Goal: Information Seeking & Learning: Learn about a topic

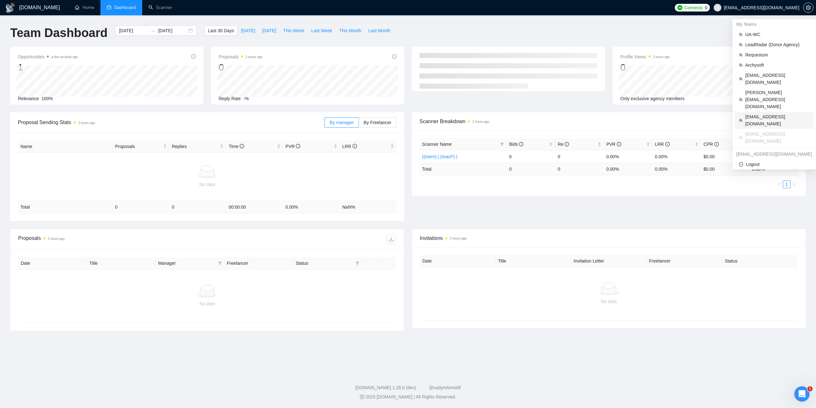
click at [757, 113] on span "[EMAIL_ADDRESS][DOMAIN_NAME]" at bounding box center [777, 120] width 64 height 14
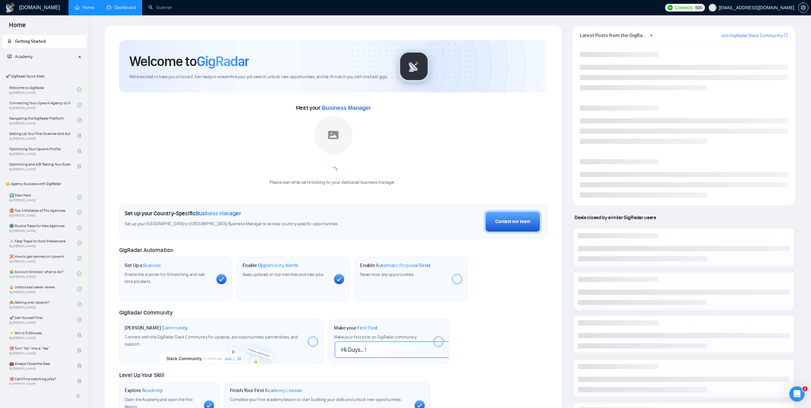
click at [134, 5] on link "Dashboard" at bounding box center [121, 7] width 29 height 5
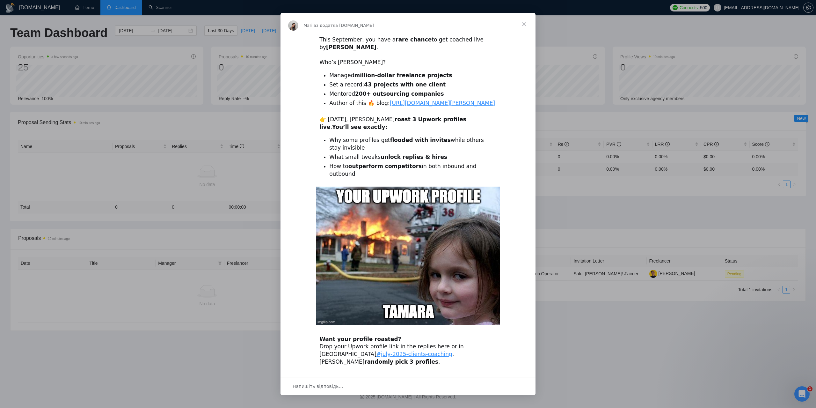
click at [525, 23] on span "Закрити" at bounding box center [523, 24] width 23 height 23
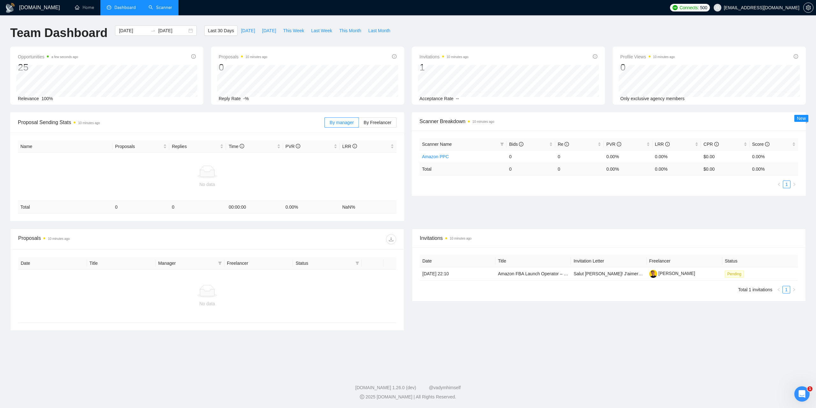
click at [169, 10] on link "Scanner" at bounding box center [161, 7] width 24 height 5
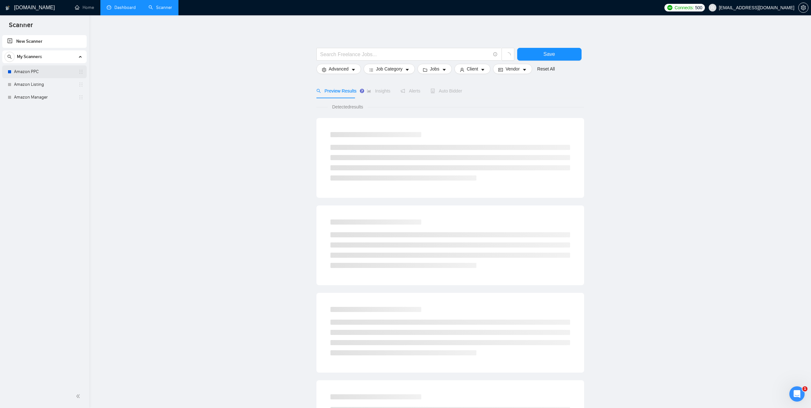
click at [51, 72] on link "Amazon PPC" at bounding box center [44, 71] width 61 height 13
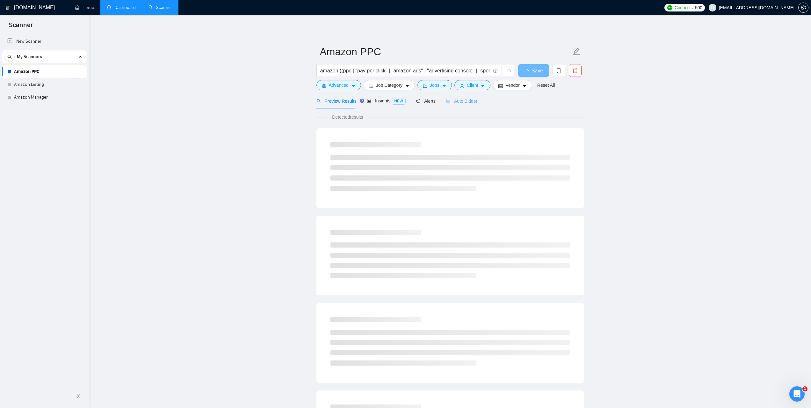
click at [463, 105] on div "Auto Bidder" at bounding box center [462, 100] width 32 height 15
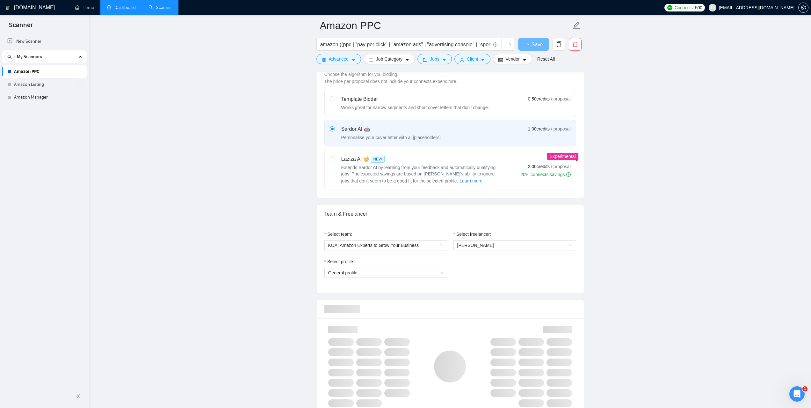
scroll to position [191, 0]
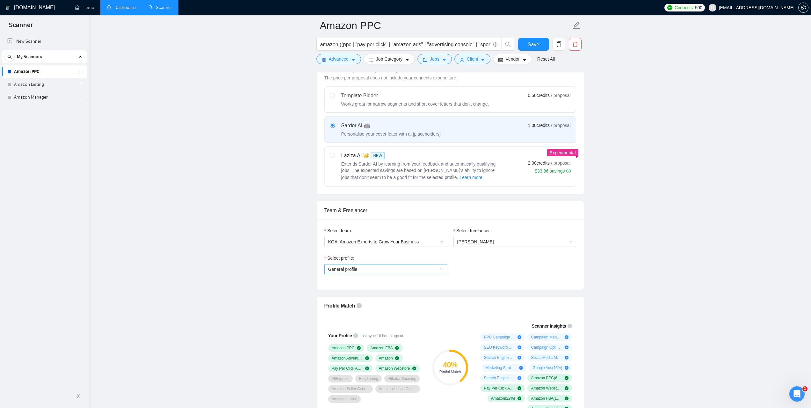
click at [440, 268] on span "General profile" at bounding box center [385, 269] width 115 height 10
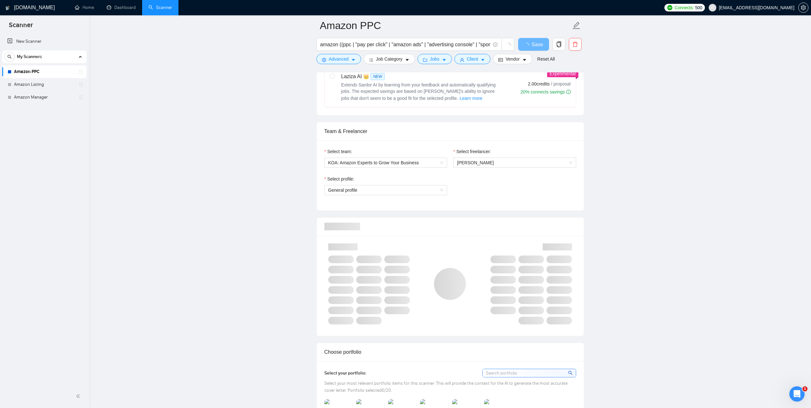
scroll to position [287, 0]
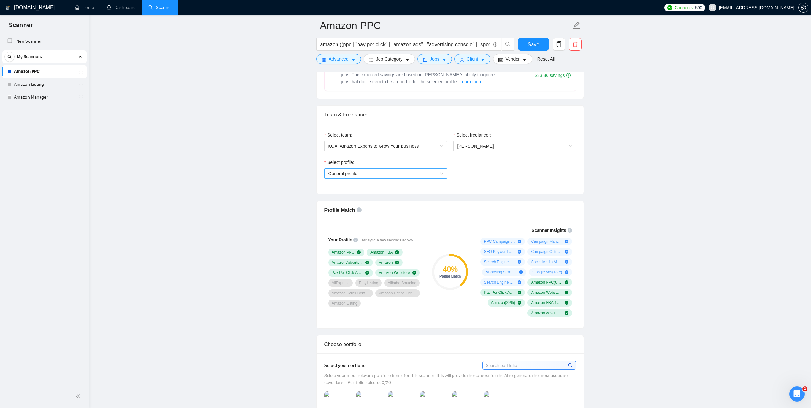
click at [447, 175] on div "General profile" at bounding box center [385, 173] width 123 height 10
click at [438, 173] on span "General profile" at bounding box center [385, 174] width 115 height 10
click at [129, 10] on link "Dashboard" at bounding box center [121, 7] width 29 height 5
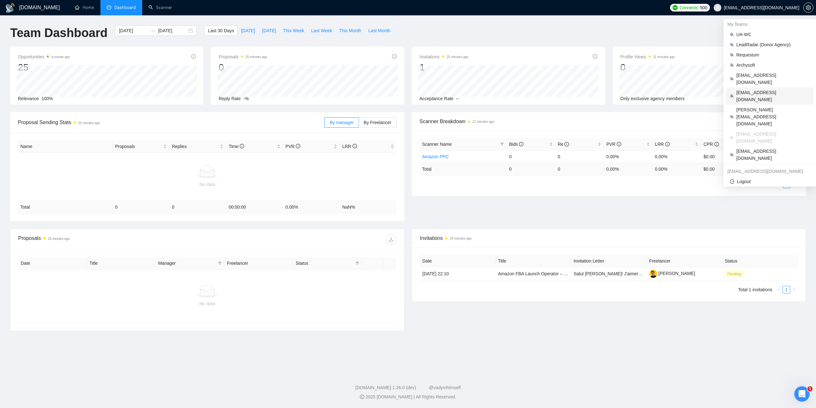
click at [751, 89] on span "[EMAIL_ADDRESS][DOMAIN_NAME]" at bounding box center [772, 96] width 73 height 14
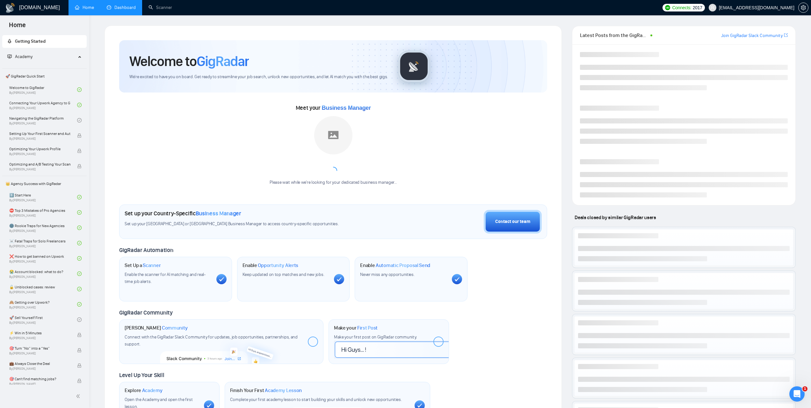
click at [121, 5] on link "Dashboard" at bounding box center [121, 7] width 29 height 5
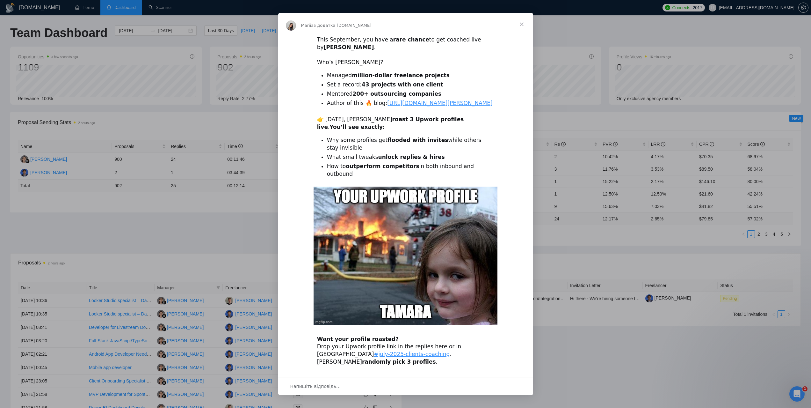
click at [525, 24] on span "Закрити" at bounding box center [521, 24] width 23 height 23
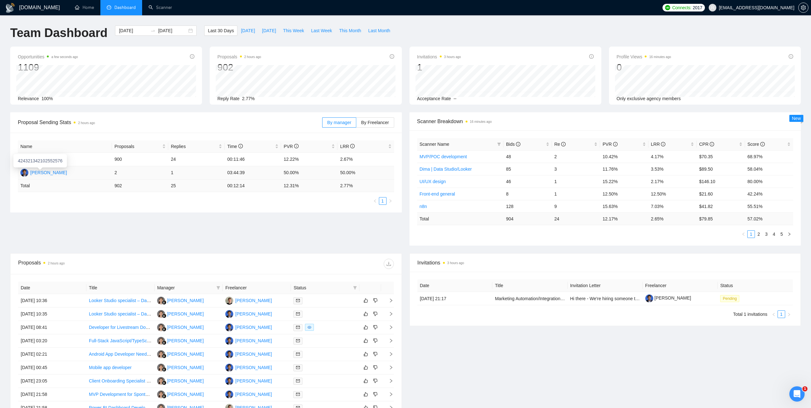
click at [49, 173] on div "Dmytro Umen" at bounding box center [48, 172] width 37 height 7
click at [53, 157] on div "Karolina Kowalska" at bounding box center [48, 159] width 37 height 7
click at [319, 29] on span "Last Week" at bounding box center [321, 30] width 21 height 7
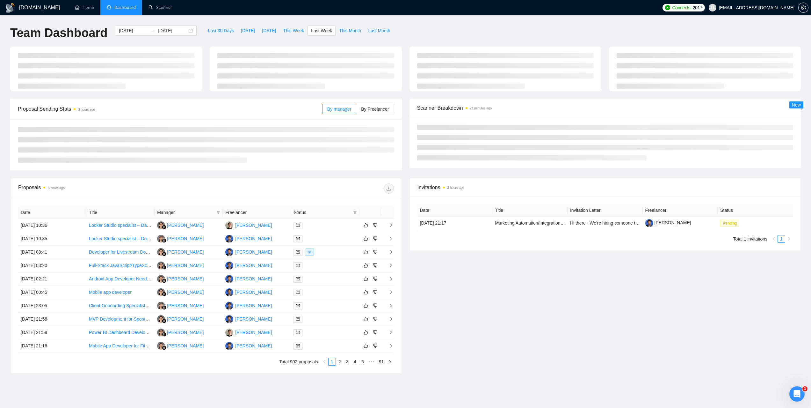
type input "2025-09-01"
type input "2025-09-07"
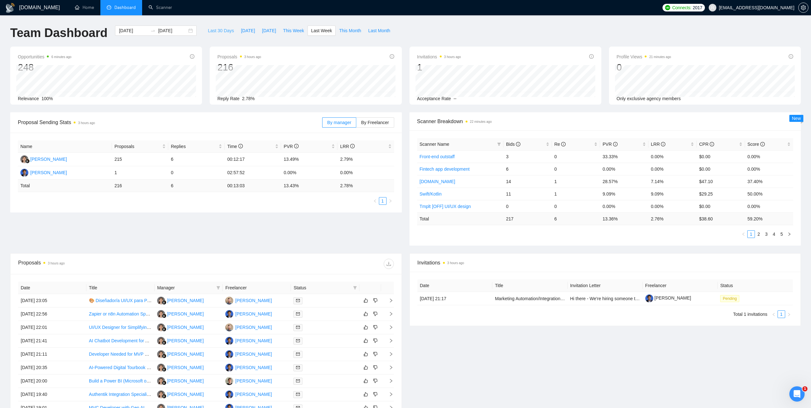
click at [214, 30] on span "Last 30 Days" at bounding box center [221, 30] width 26 height 7
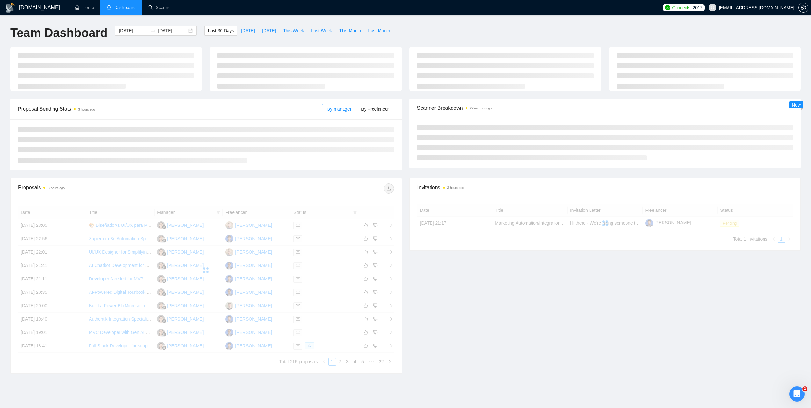
type input "[DATE]"
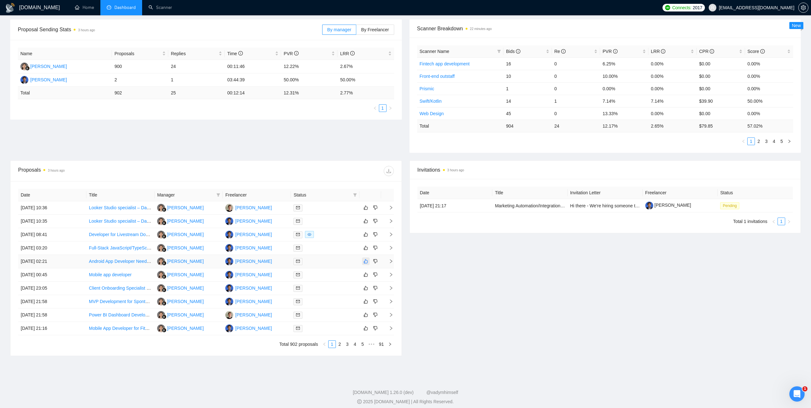
scroll to position [98, 0]
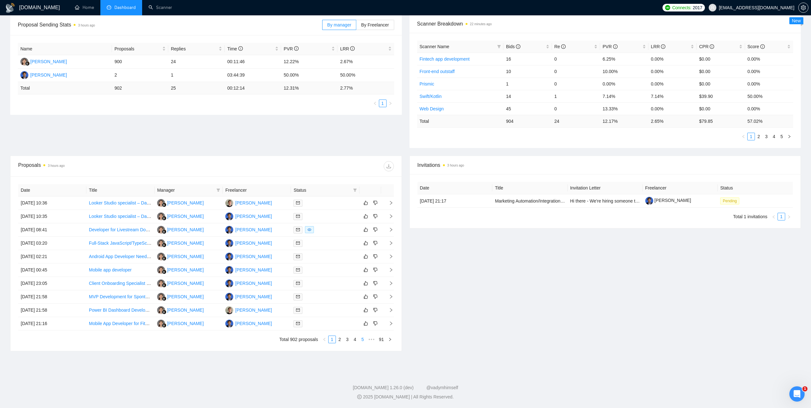
click at [362, 341] on link "5" at bounding box center [362, 339] width 7 height 7
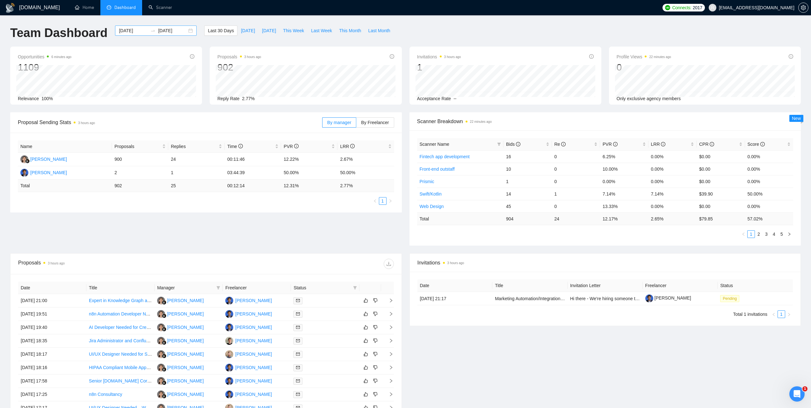
click at [137, 31] on input "[DATE]" at bounding box center [133, 30] width 29 height 7
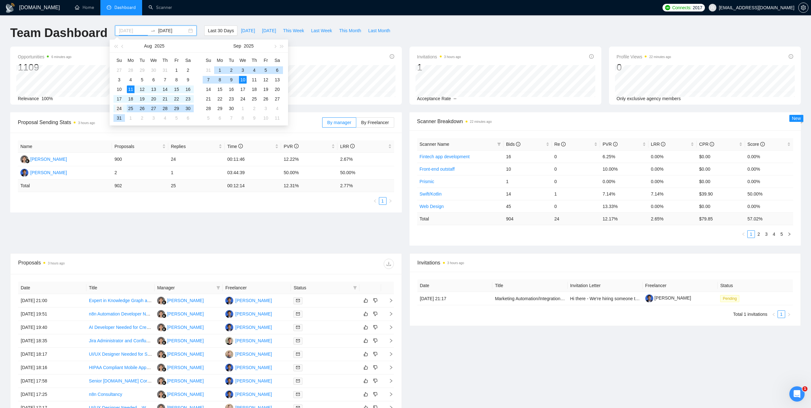
type input "2025-08-24"
click at [121, 108] on div "24" at bounding box center [119, 109] width 8 height 8
type input "[DATE]"
click at [244, 79] on div "10" at bounding box center [243, 80] width 8 height 8
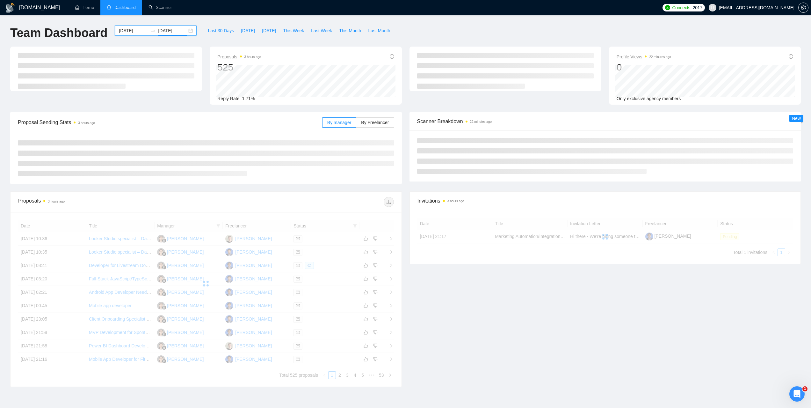
click at [470, 256] on div "Date Title Invitation Letter Freelancer Status 01 Sep, 2025 21:17 Marketing Aut…" at bounding box center [605, 236] width 376 height 39
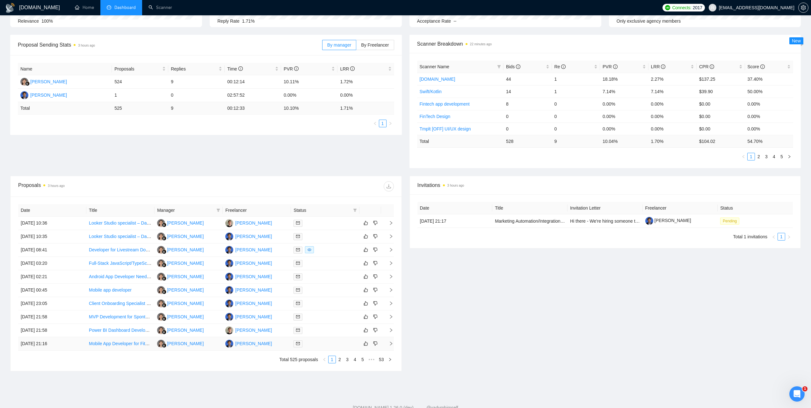
scroll to position [98, 0]
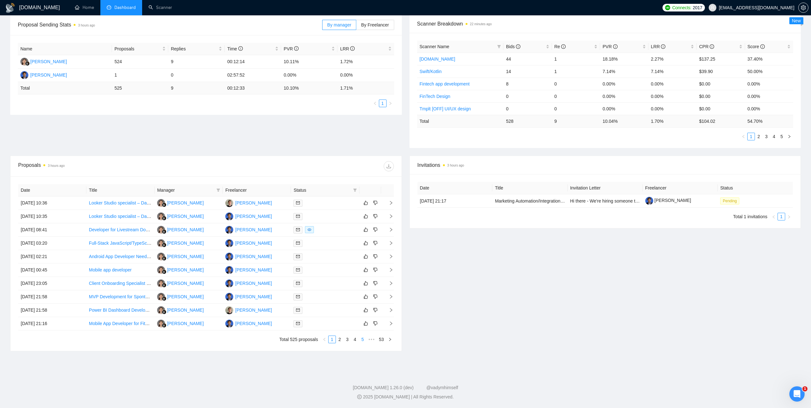
click at [362, 338] on link "5" at bounding box center [362, 339] width 7 height 7
click at [366, 339] on span "•••" at bounding box center [371, 339] width 10 height 8
click at [366, 339] on link "12" at bounding box center [361, 339] width 9 height 7
click at [366, 339] on link "14" at bounding box center [361, 339] width 9 height 7
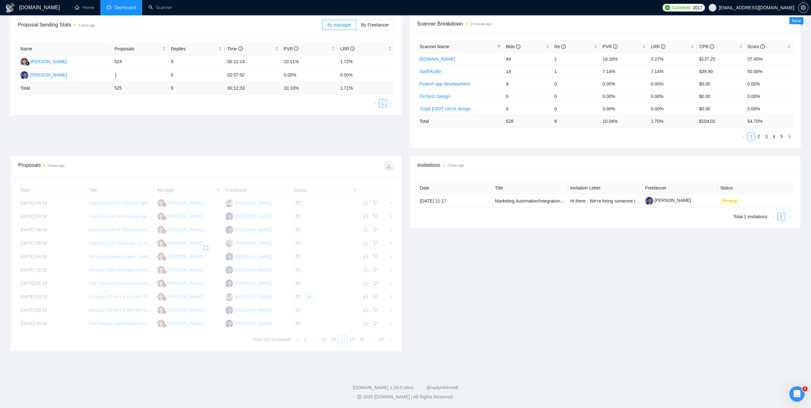
click at [366, 339] on div "Date Title Manager Freelancer Status 06 Sep, 2025 09:31 Asana expert for creati…" at bounding box center [206, 263] width 376 height 159
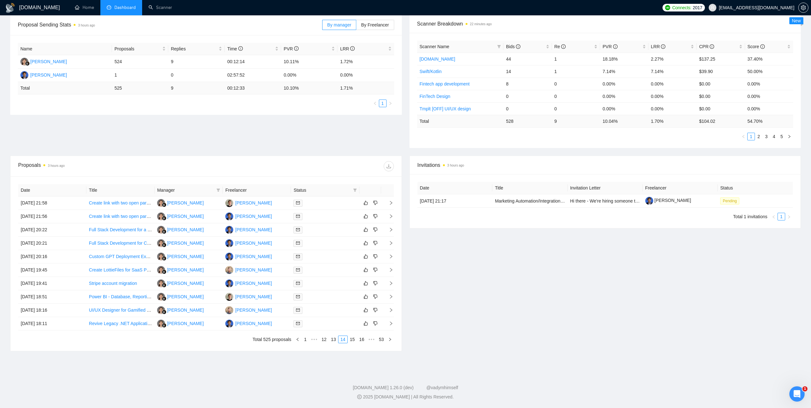
click at [366, 339] on link "16" at bounding box center [361, 339] width 9 height 7
click at [366, 339] on div "Date Title Manager Freelancer Status 05 Sep, 2025 21:58 Create link with two op…" at bounding box center [206, 263] width 376 height 159
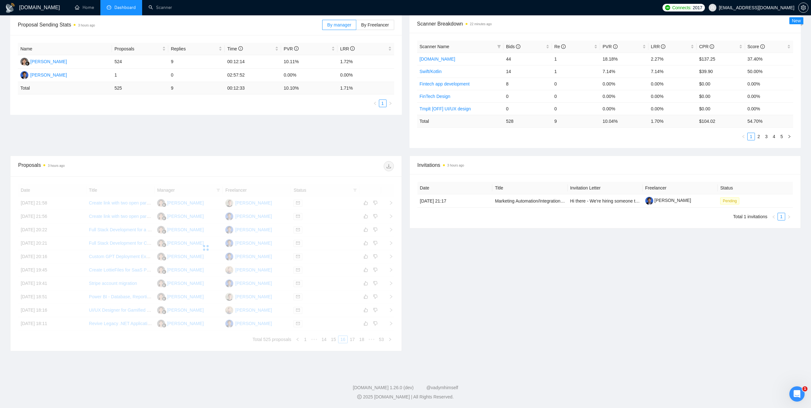
click at [366, 339] on div "Date Title Manager Freelancer Status 05 Sep, 2025 21:58 Create link with two op…" at bounding box center [206, 263] width 376 height 159
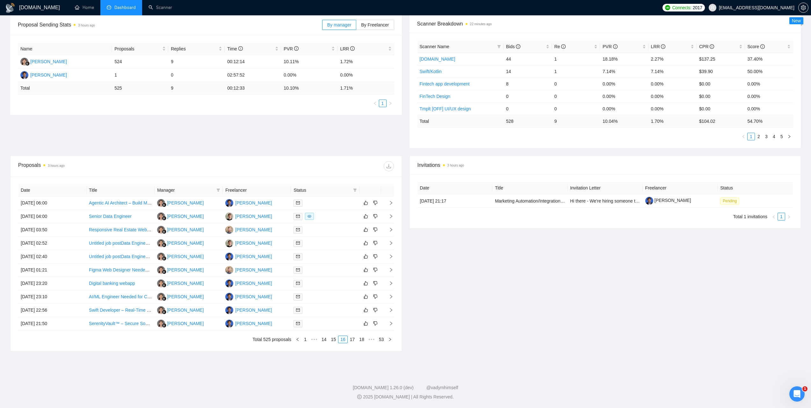
click at [366, 337] on link "18" at bounding box center [361, 339] width 9 height 7
click at [366, 337] on link "20" at bounding box center [361, 339] width 9 height 7
click at [365, 337] on link "22" at bounding box center [361, 339] width 9 height 7
click at [364, 341] on link "24" at bounding box center [361, 339] width 9 height 7
click at [361, 339] on link "26" at bounding box center [361, 339] width 9 height 7
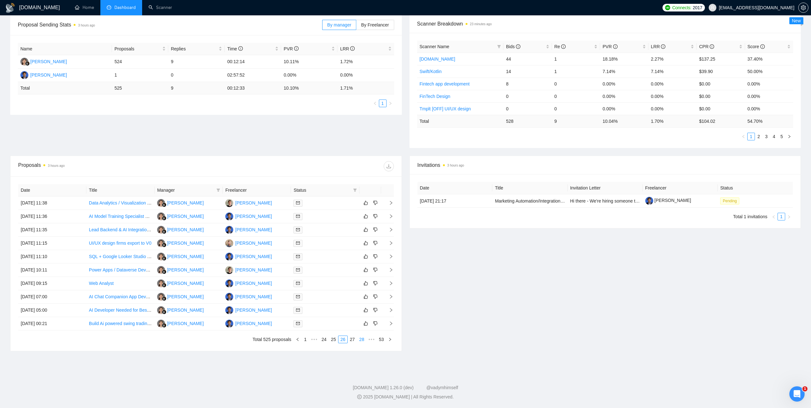
click at [360, 339] on link "28" at bounding box center [361, 339] width 9 height 7
click at [353, 340] on link "29" at bounding box center [352, 339] width 9 height 7
click at [352, 336] on link "30" at bounding box center [352, 339] width 9 height 7
click at [353, 338] on link "31" at bounding box center [352, 339] width 9 height 7
click at [353, 341] on link "32" at bounding box center [352, 339] width 9 height 7
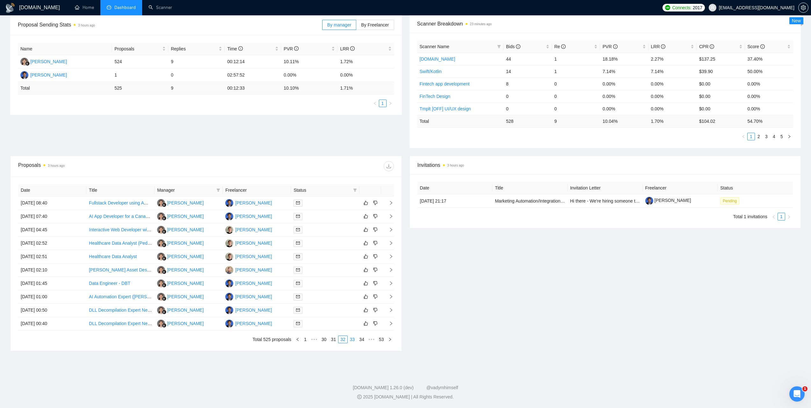
click at [355, 339] on link "33" at bounding box center [352, 339] width 9 height 7
click at [351, 336] on link "34" at bounding box center [352, 339] width 9 height 7
click at [354, 336] on link "35" at bounding box center [352, 339] width 9 height 7
click at [219, 190] on icon "filter" at bounding box center [219, 189] width 4 height 3
click at [181, 215] on span "Dmytro Umen" at bounding box center [194, 212] width 37 height 5
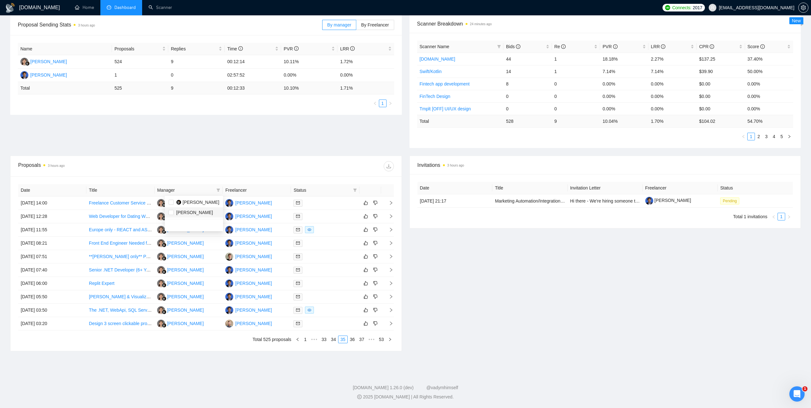
checkbox input "true"
click at [499, 285] on div "Invitations 3 hours ago Date Title Invitation Letter Freelancer Status 01 Sep, …" at bounding box center [605, 253] width 399 height 195
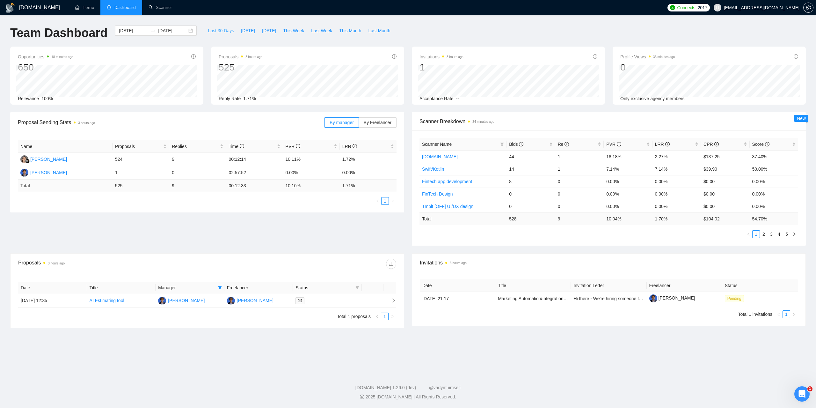
click at [217, 31] on span "Last 30 Days" at bounding box center [221, 30] width 26 height 7
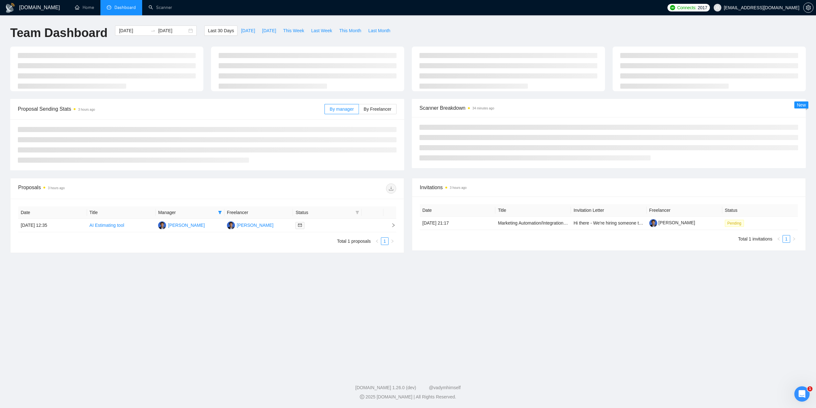
type input "[DATE]"
